Goal: Information Seeking & Learning: Check status

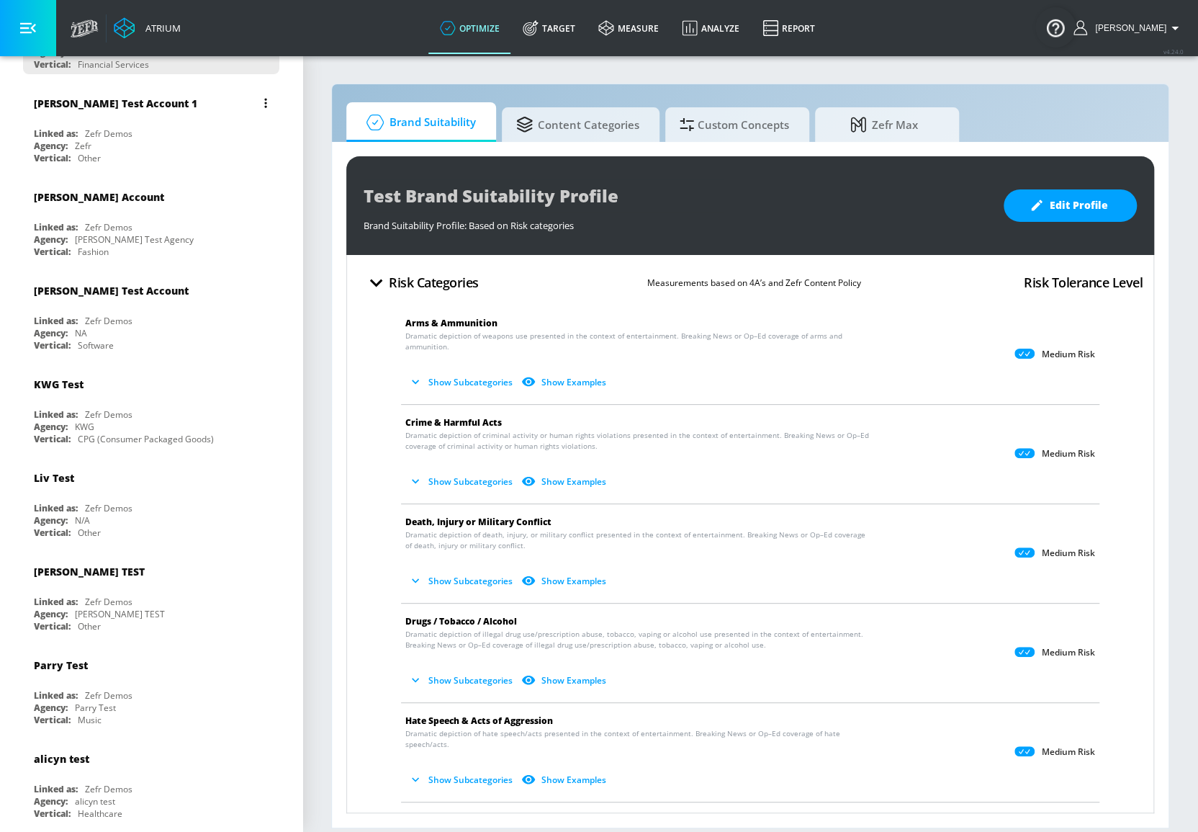
scroll to position [130, 0]
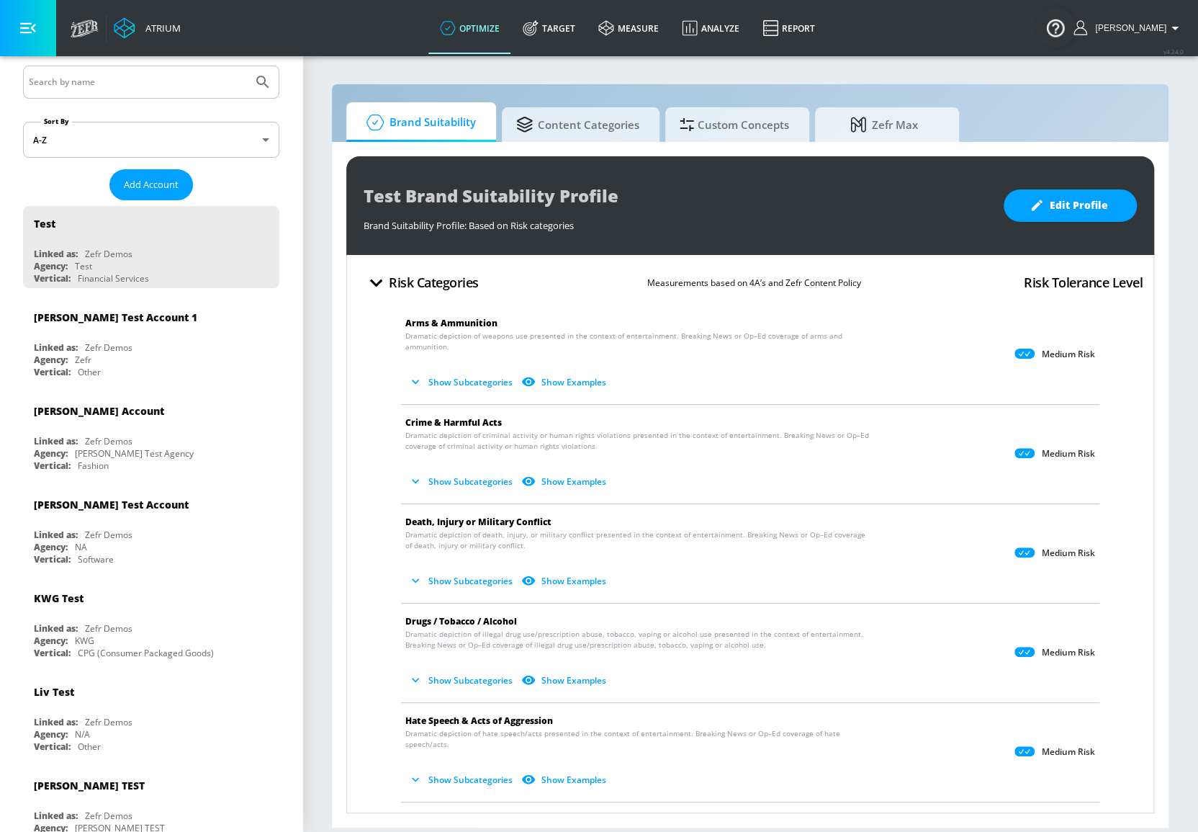
click at [58, 94] on div at bounding box center [151, 82] width 256 height 33
click at [122, 74] on input "Search by name" at bounding box center [138, 82] width 218 height 19
type input "[PERSON_NAME]"
click at [247, 66] on button "Submit Search" at bounding box center [263, 82] width 32 height 32
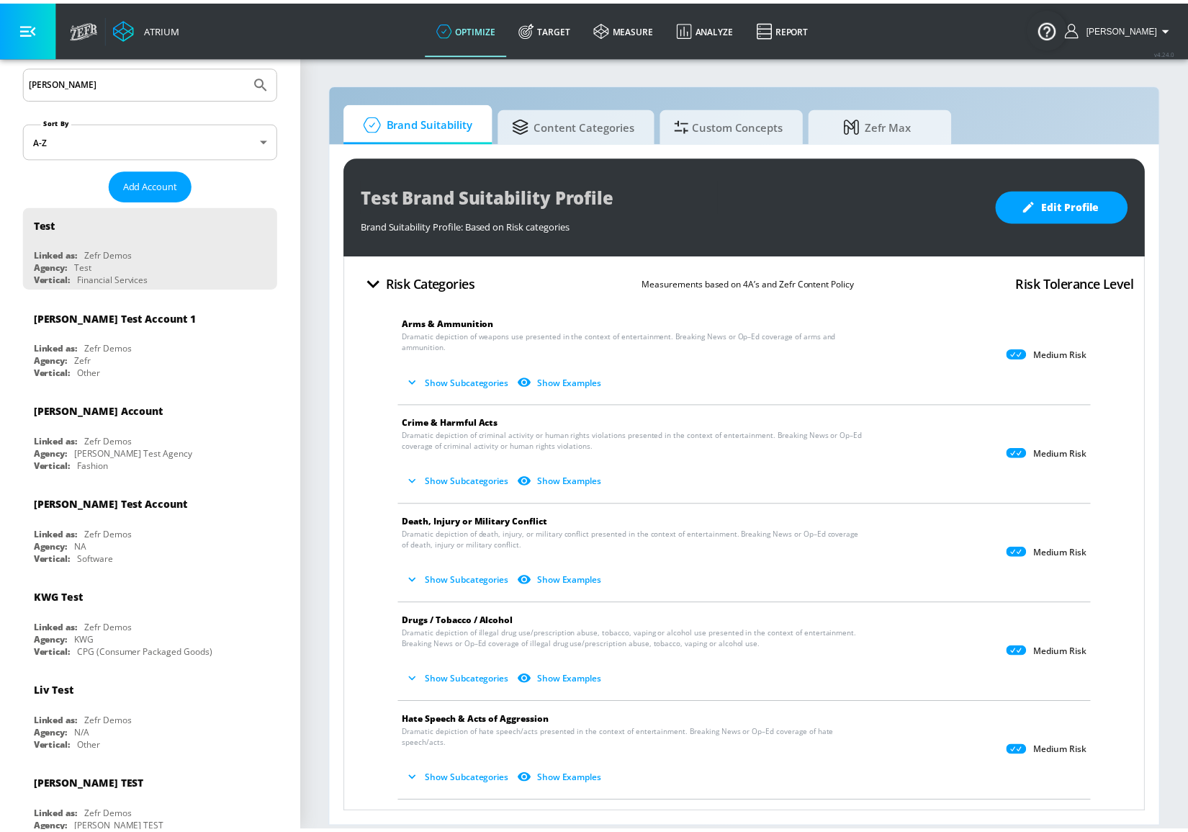
scroll to position [0, 0]
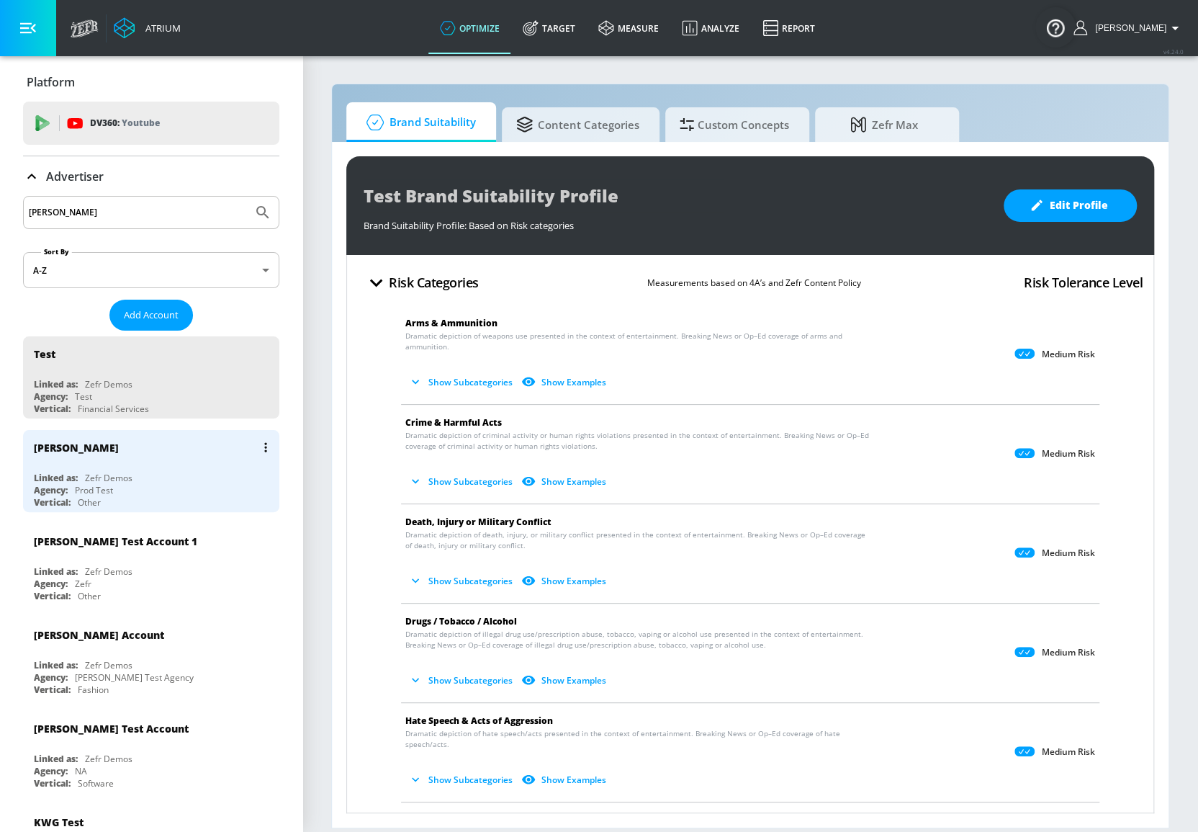
click at [164, 441] on div "[PERSON_NAME]" at bounding box center [155, 447] width 242 height 35
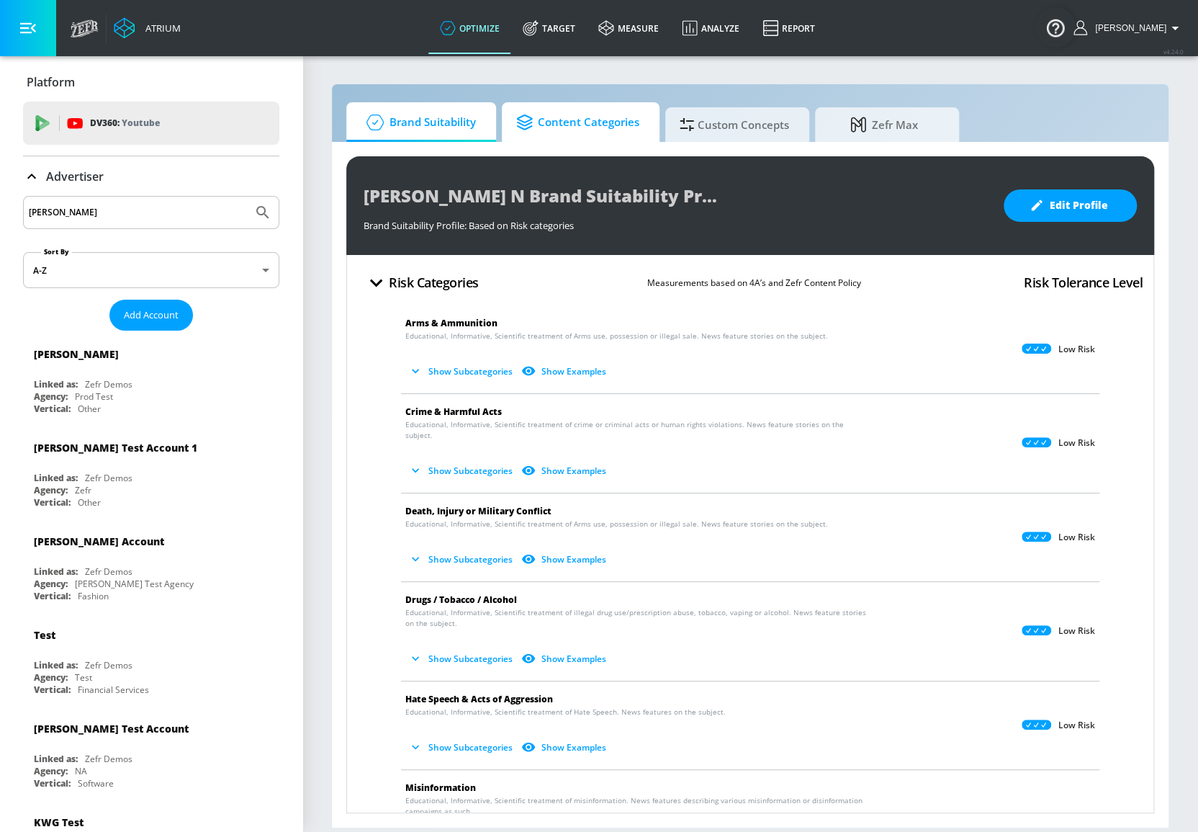
click at [569, 120] on span "Content Categories" at bounding box center [577, 122] width 123 height 35
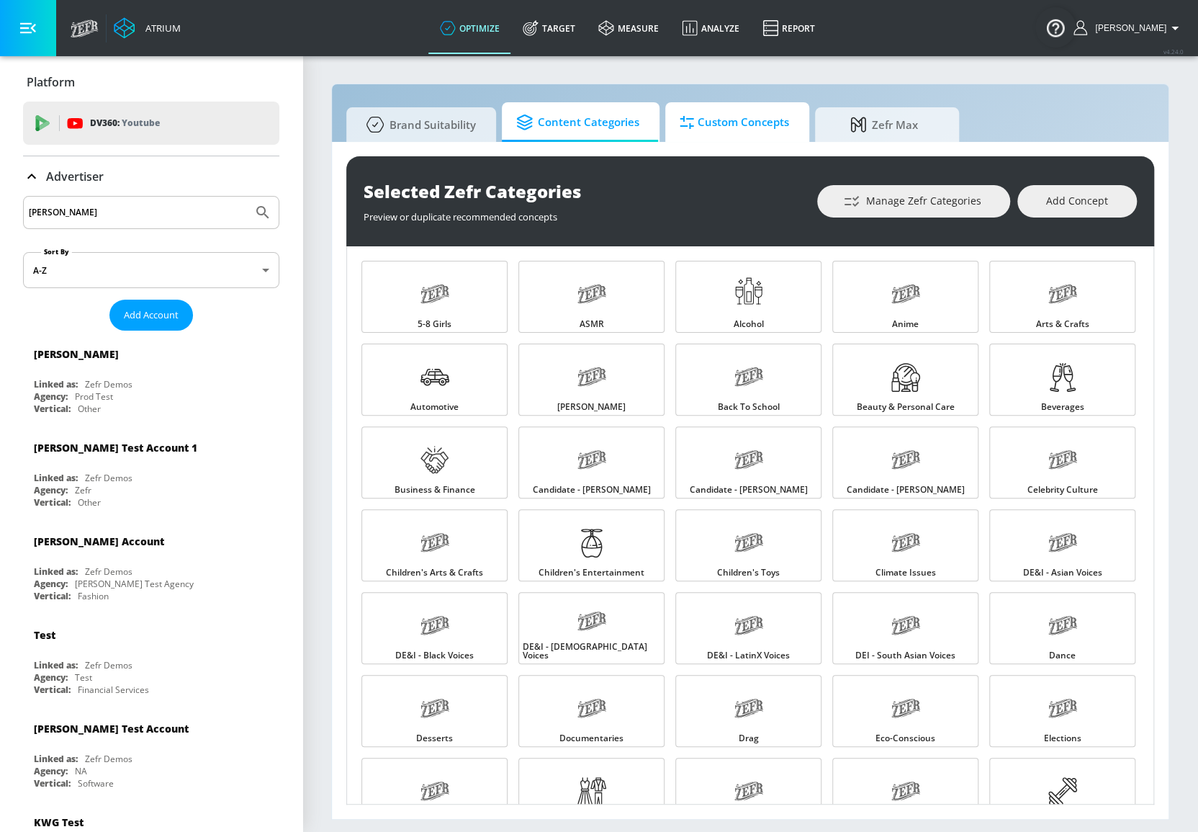
click at [699, 128] on span "Custom Concepts" at bounding box center [734, 122] width 109 height 35
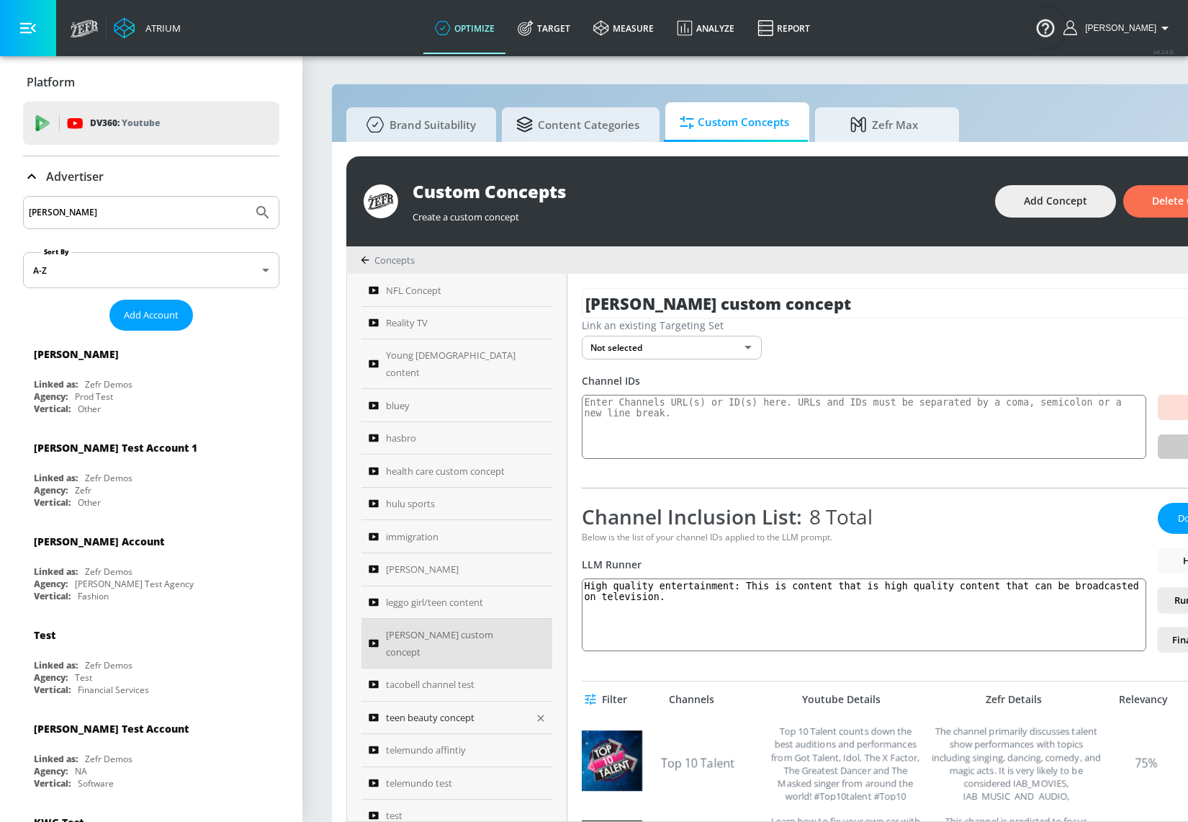
scroll to position [363, 0]
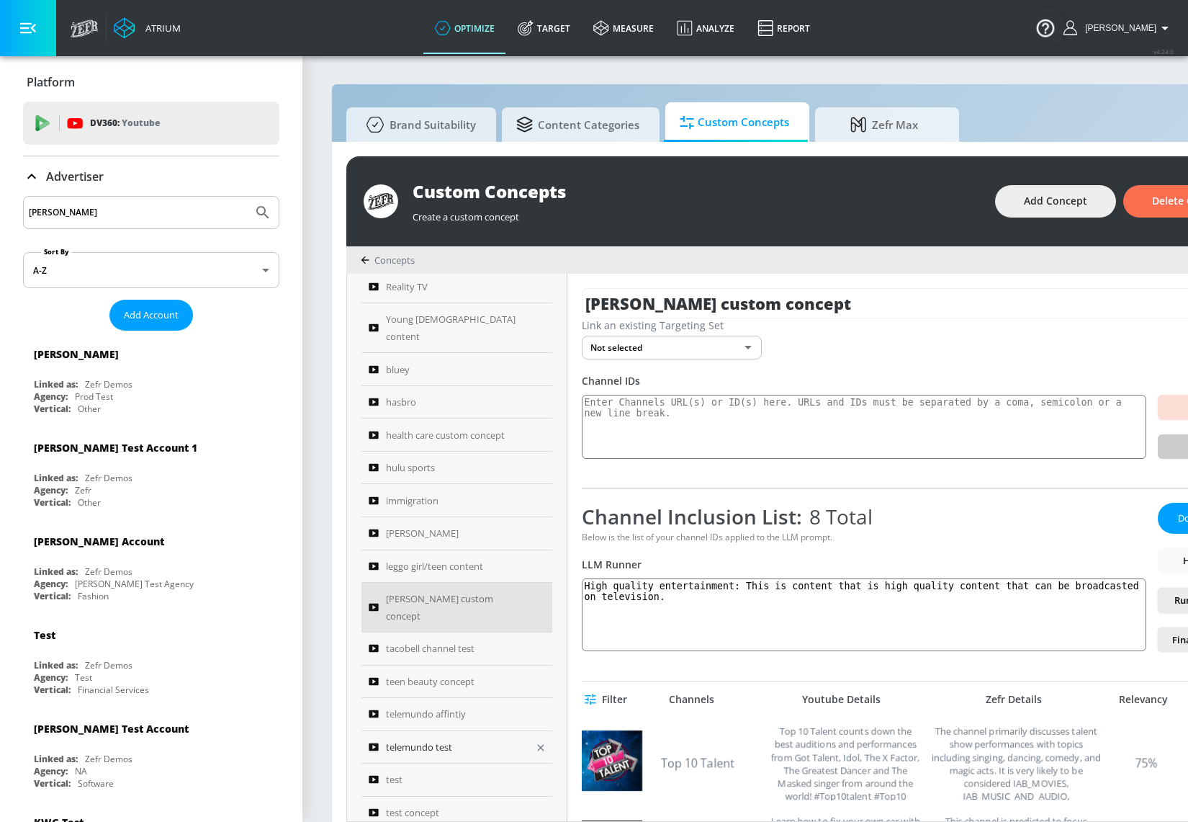
click at [431, 738] on span "telemundo test" at bounding box center [419, 746] width 66 height 17
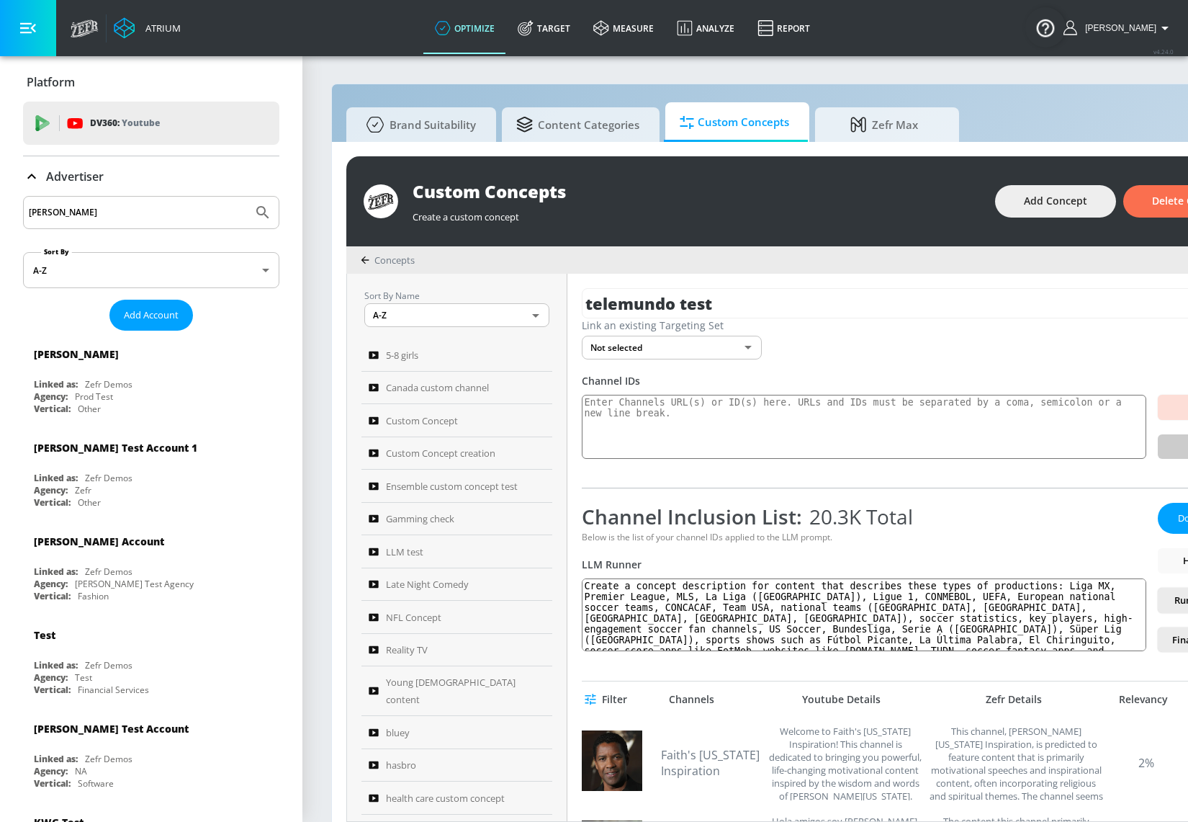
click at [834, 522] on span "20.3K Total" at bounding box center [857, 516] width 111 height 27
click at [834, 521] on span "20.3K Total" at bounding box center [857, 516] width 111 height 27
copy span "20.3K"
